Goal: Task Accomplishment & Management: Manage account settings

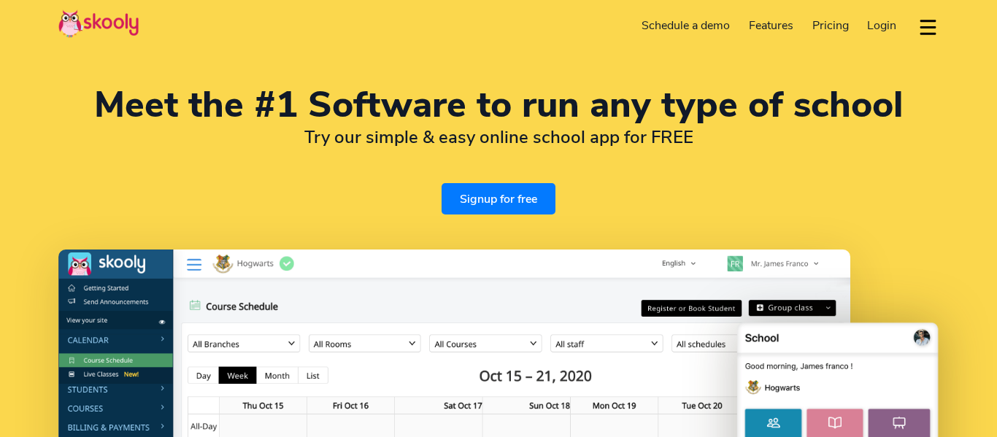
select select "en"
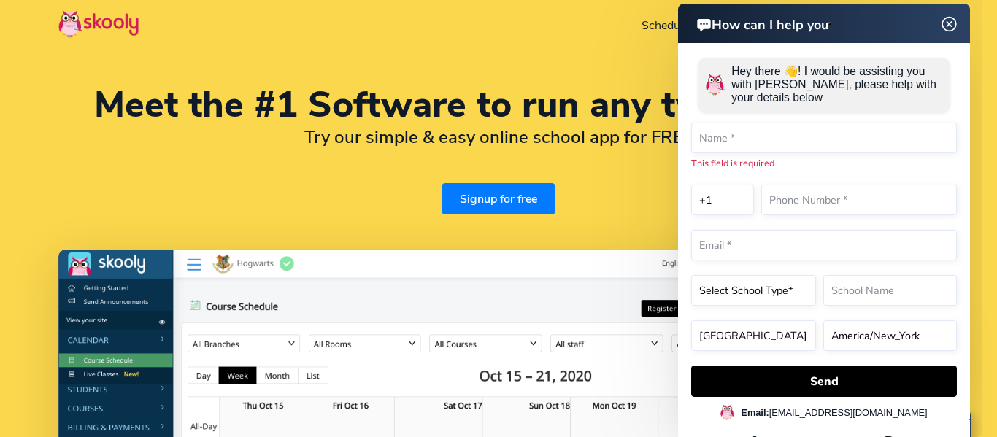
click at [952, 22] on img at bounding box center [949, 24] width 28 height 18
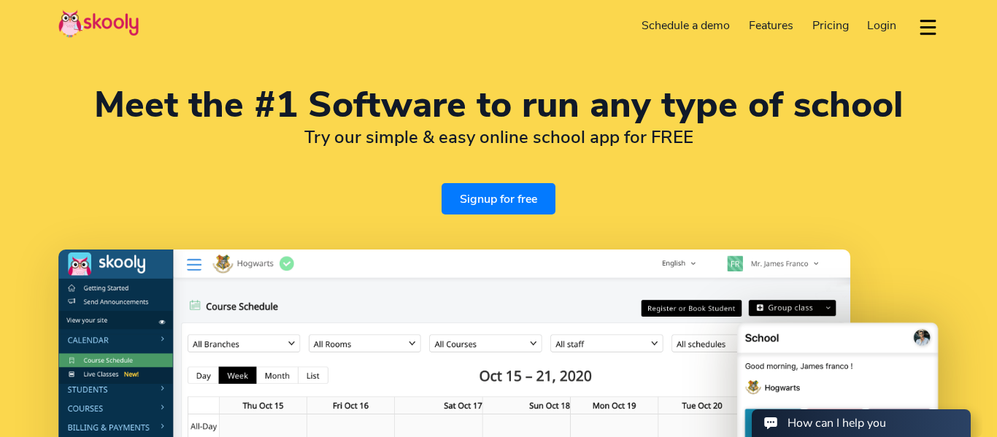
click at [876, 25] on span "Login" at bounding box center [881, 26] width 29 height 16
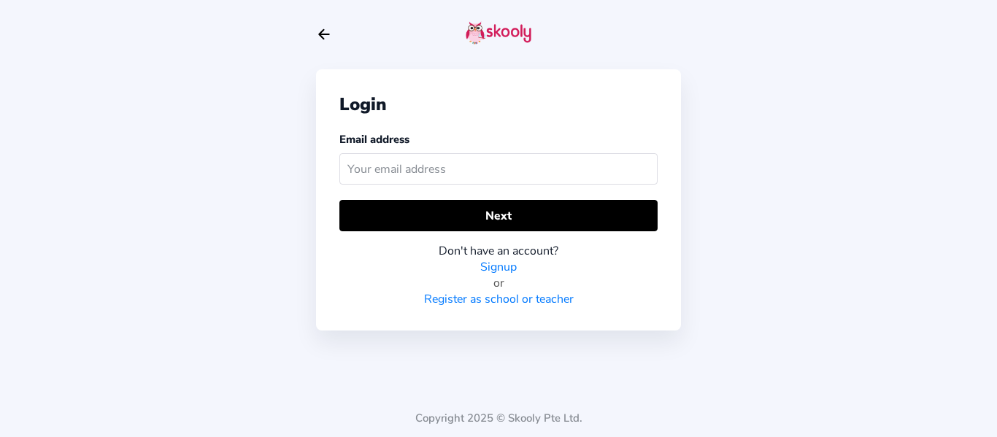
click at [539, 166] on input "text" at bounding box center [498, 168] width 318 height 31
type input "[EMAIL_ADDRESS][DOMAIN_NAME]"
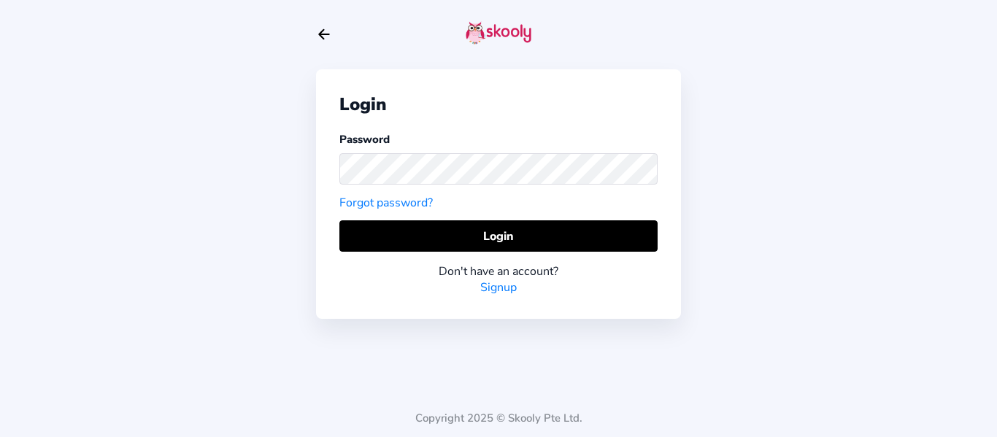
click at [537, 208] on div "Password Forgot password?" at bounding box center [498, 171] width 318 height 80
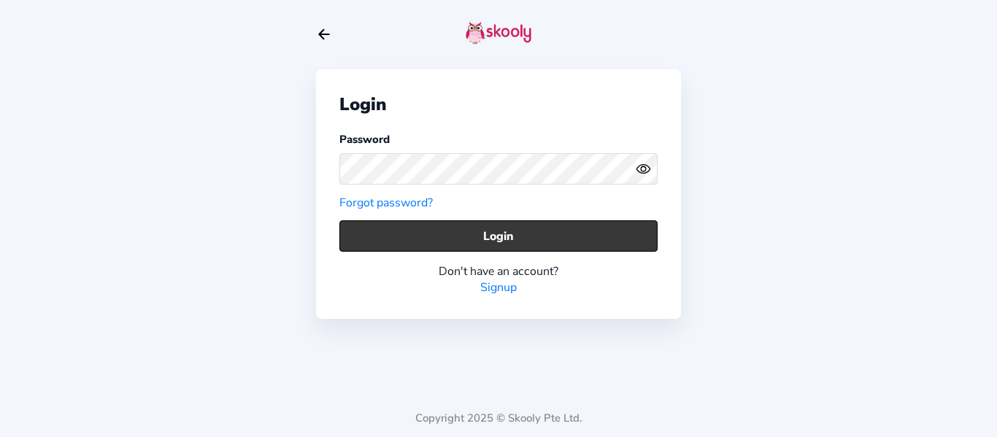
click at [539, 224] on button "Login" at bounding box center [498, 235] width 318 height 31
click at [339, 220] on button "Login" at bounding box center [498, 235] width 318 height 31
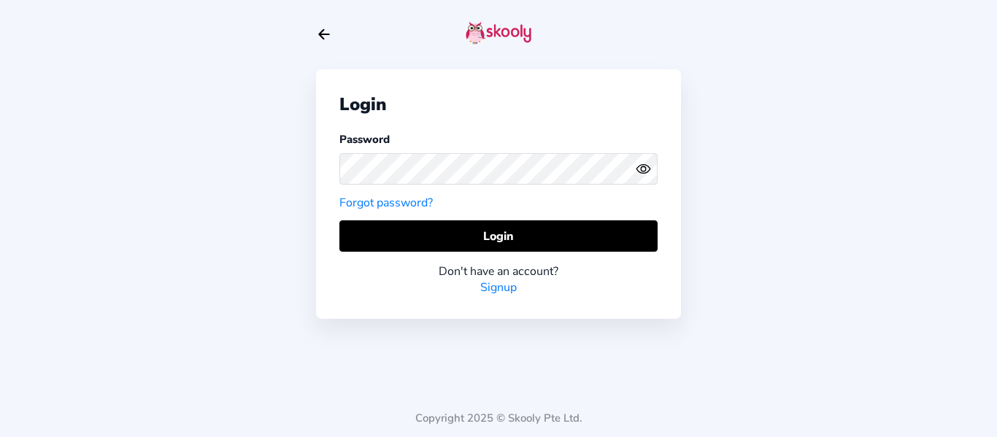
click at [641, 169] on circle "eye outline" at bounding box center [643, 168] width 4 height 4
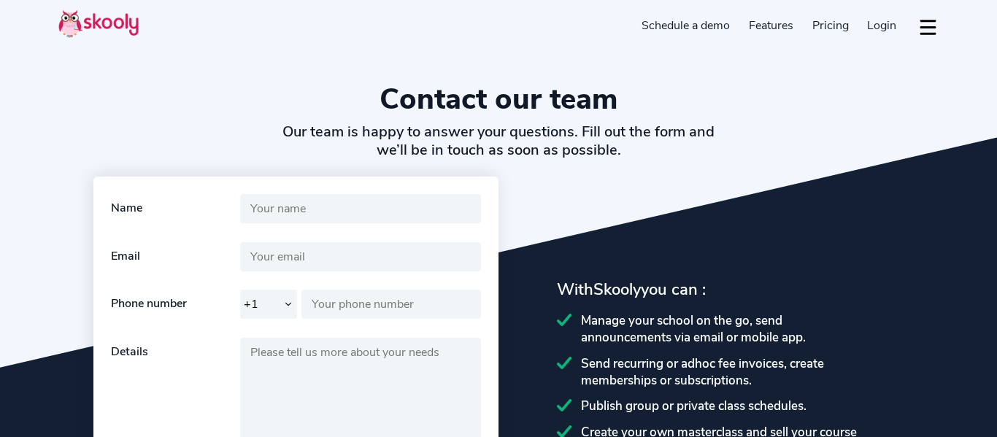
select select "en"
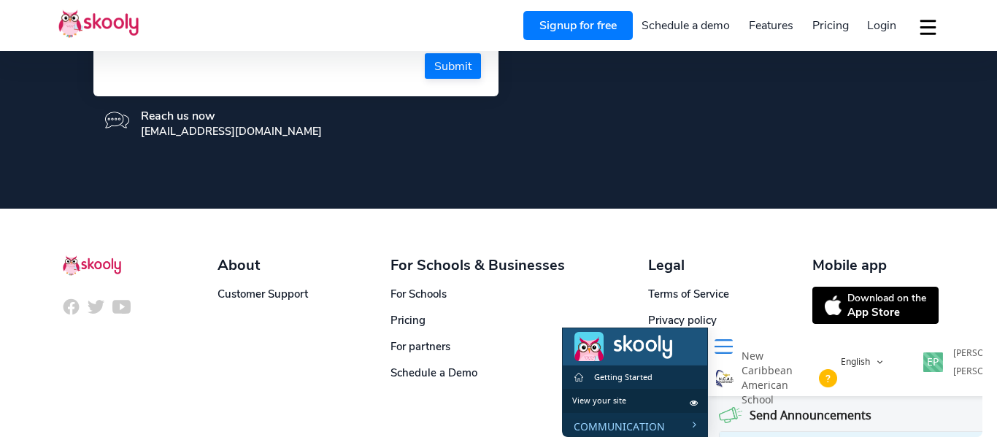
scroll to position [449, 0]
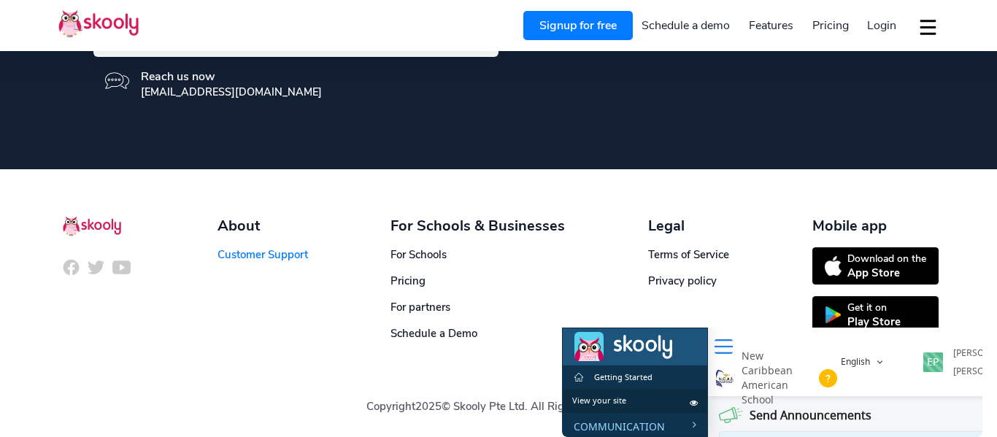
click at [293, 258] on link "Customer Support" at bounding box center [262, 254] width 90 height 15
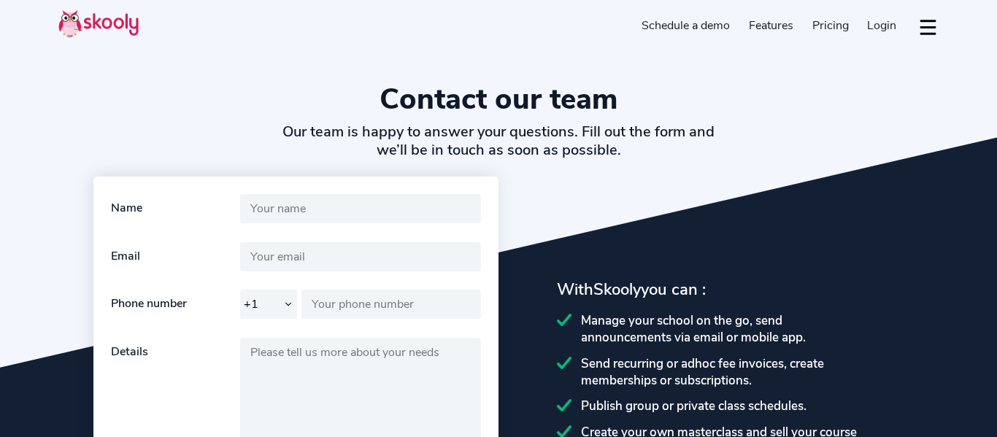
select select "en"
